Goal: Navigation & Orientation: Find specific page/section

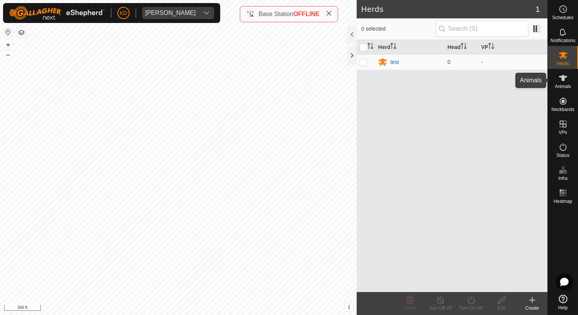
click at [562, 86] on span "Animals" at bounding box center [563, 86] width 16 height 5
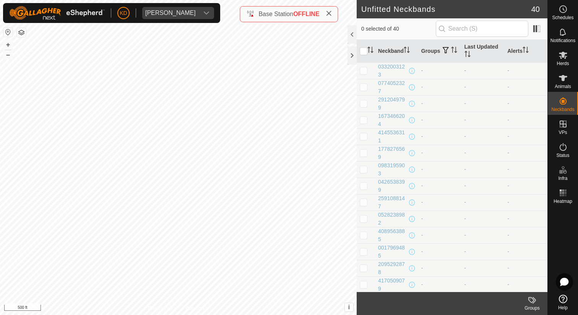
click at [362, 71] on p-checkbox at bounding box center [364, 70] width 8 height 6
click at [364, 71] on p-checkbox at bounding box center [364, 70] width 8 height 6
checkbox input "false"
click at [351, 53] on div at bounding box center [351, 55] width 9 height 18
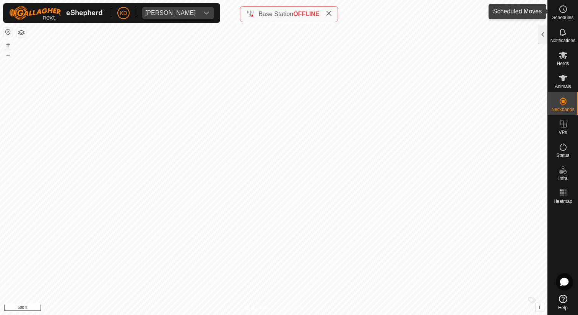
click at [569, 15] on span "Schedules" at bounding box center [562, 17] width 21 height 5
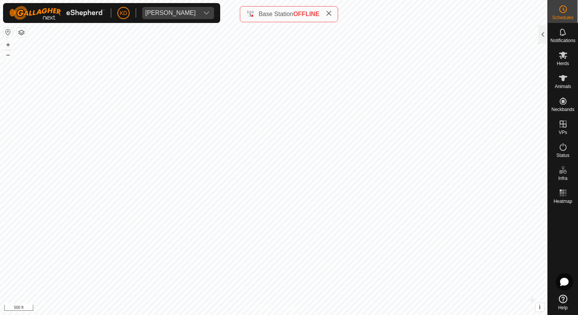
click at [330, 13] on icon at bounding box center [329, 13] width 6 height 6
